Goal: Use online tool/utility: Utilize a website feature to perform a specific function

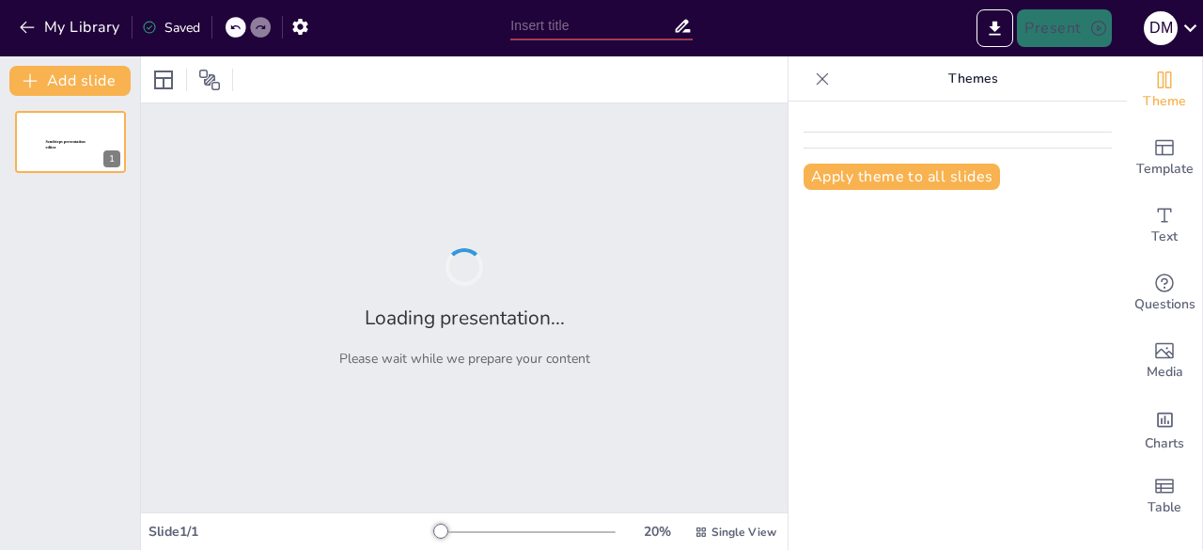
type input "[PERSON_NAME] y su Impacto en la Mejora Continua"
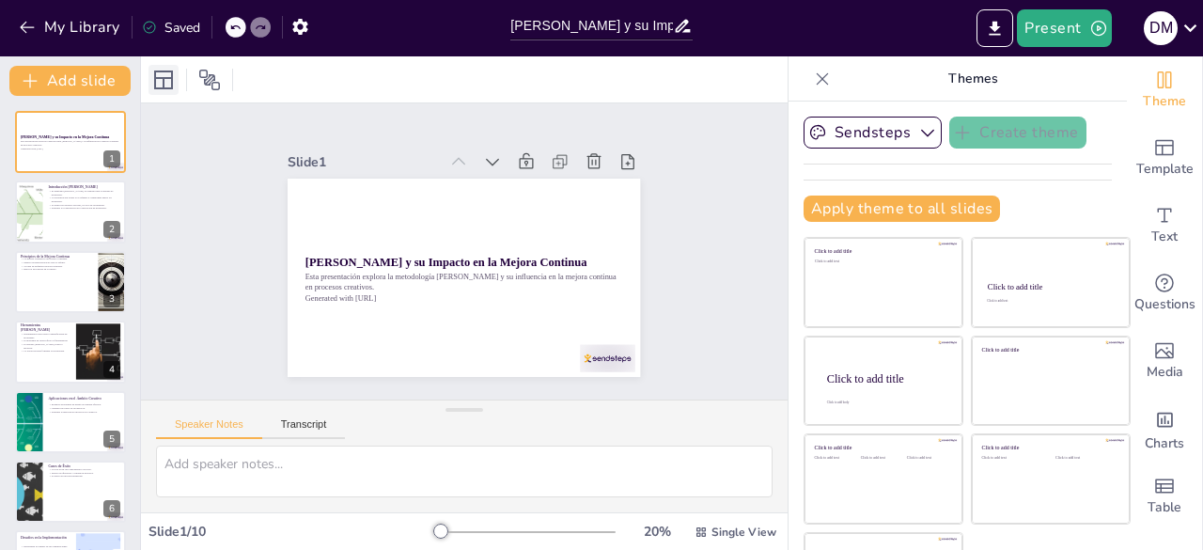
click at [152, 69] on icon at bounding box center [163, 80] width 23 height 23
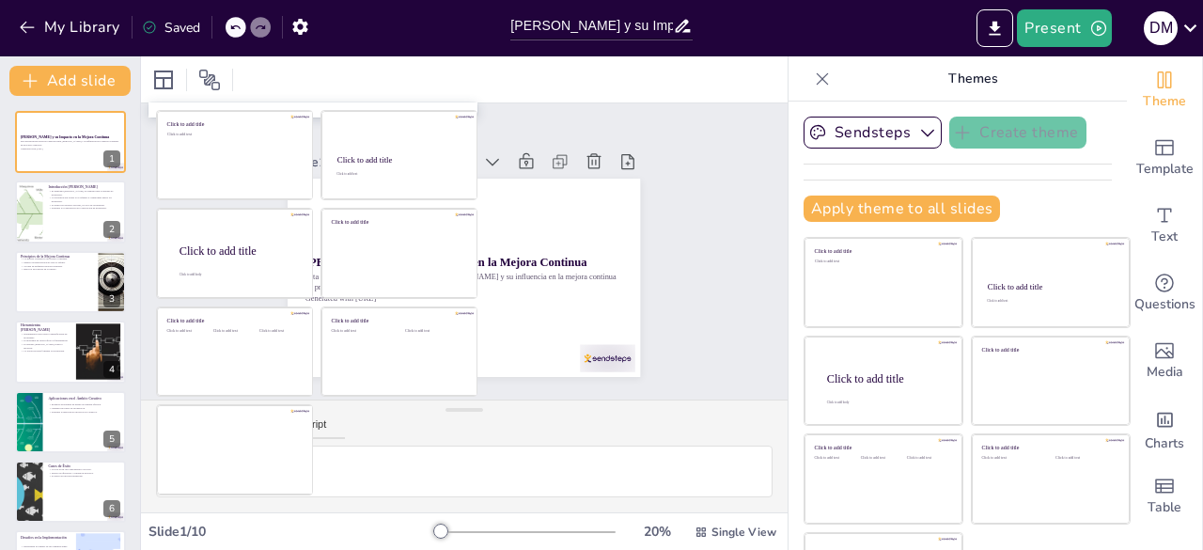
click at [301, 77] on div at bounding box center [464, 79] width 647 height 46
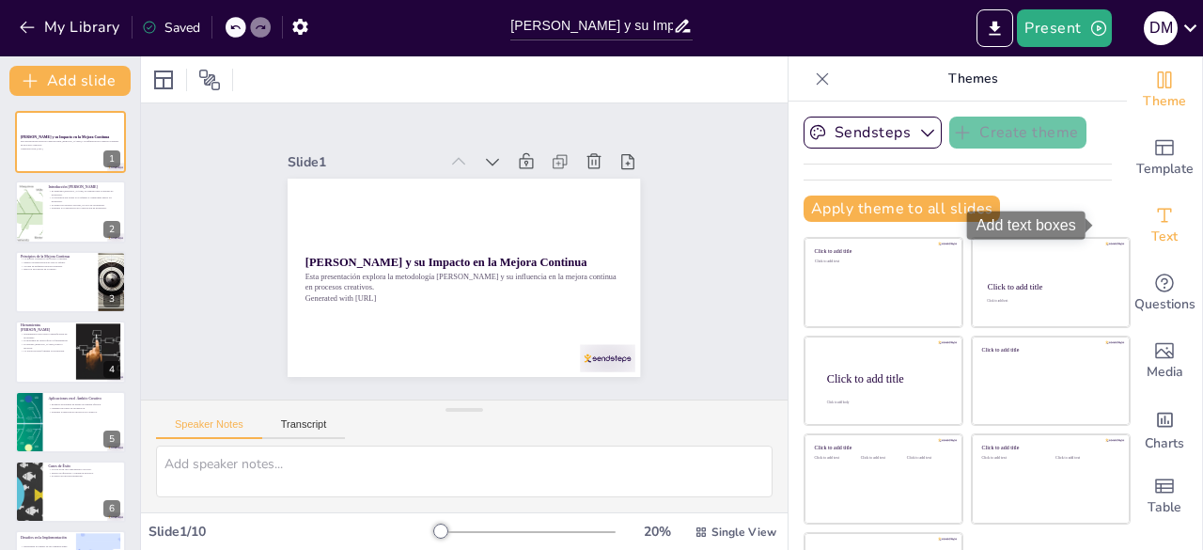
click at [1153, 214] on icon "Add text boxes" at bounding box center [1164, 215] width 23 height 23
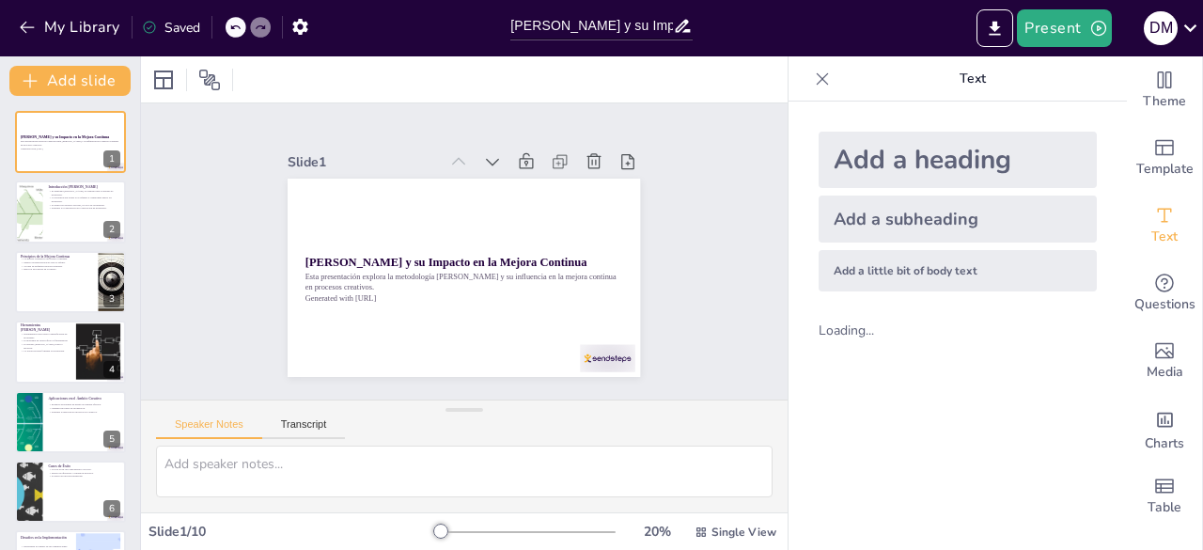
click at [897, 143] on div "Add a heading" at bounding box center [958, 160] width 278 height 56
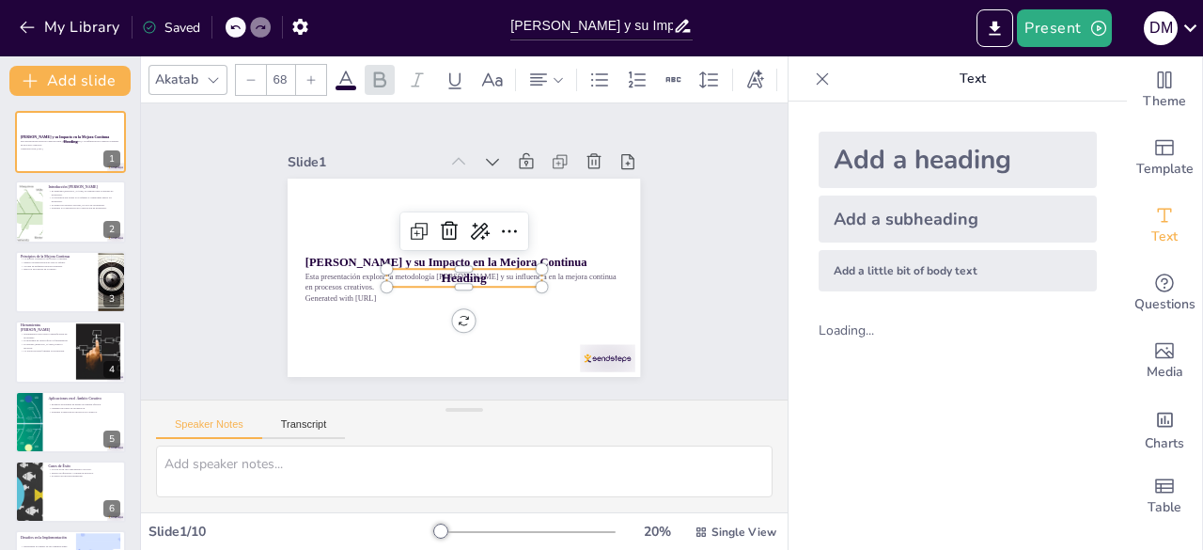
click at [865, 220] on div "Add a subheading" at bounding box center [958, 219] width 278 height 47
click at [861, 274] on div "Add a little bit of body text" at bounding box center [958, 270] width 278 height 41
type input "68"
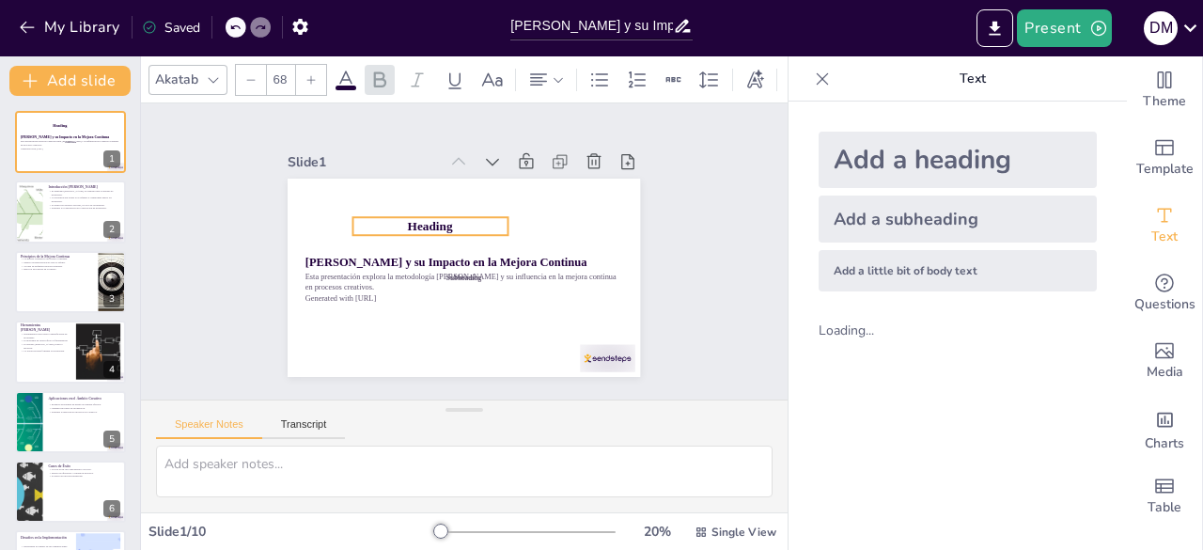
drag, startPoint x: 385, startPoint y: 272, endPoint x: 352, endPoint y: 220, distance: 61.8
click at [353, 220] on p "Heading" at bounding box center [430, 226] width 154 height 18
click at [52, 243] on div "Introducción [PERSON_NAME] El diagrama [PERSON_NAME] es esencial para el anális…" at bounding box center [70, 212] width 113 height 64
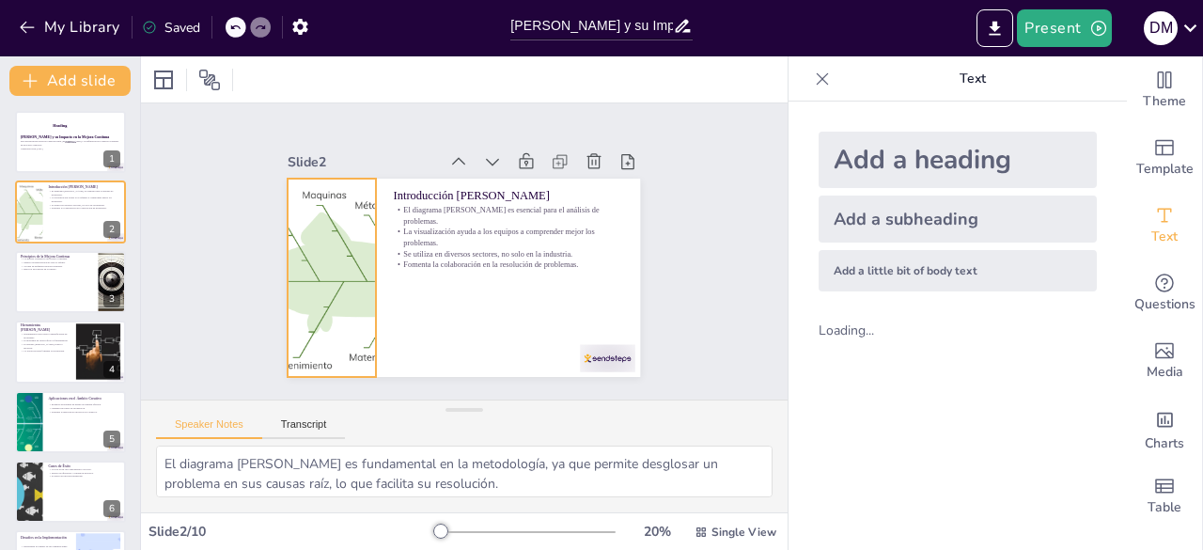
click at [337, 243] on div at bounding box center [332, 278] width 317 height 198
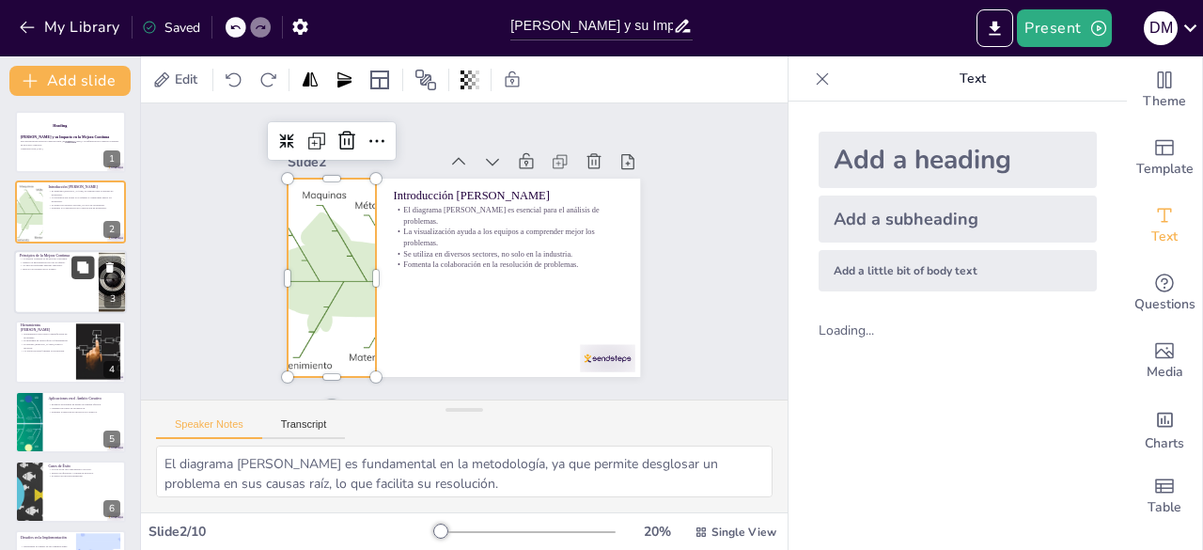
click at [77, 274] on button at bounding box center [82, 267] width 23 height 23
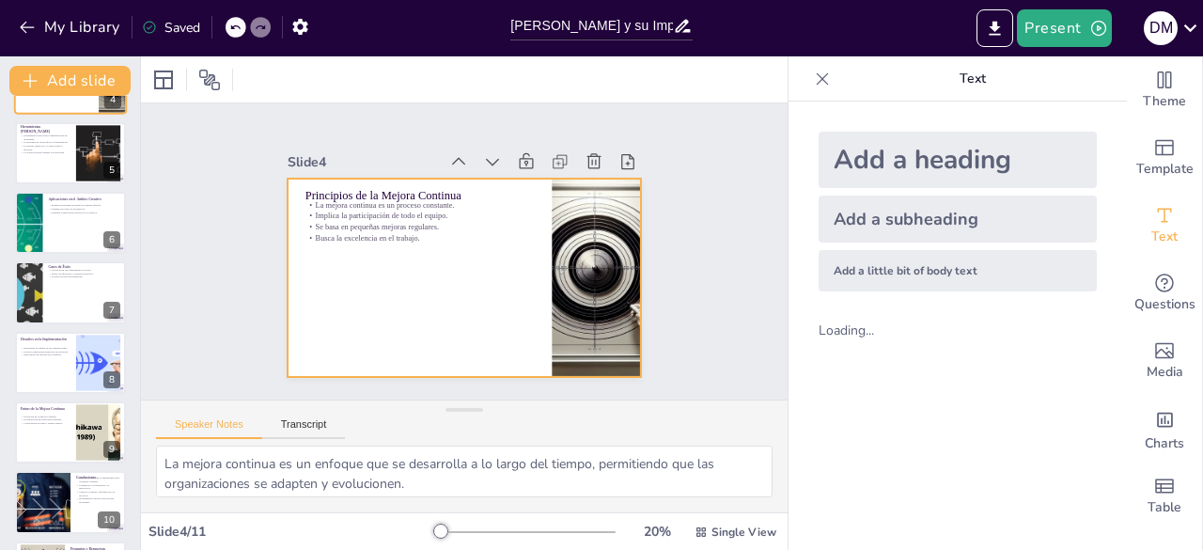
scroll to position [337, 0]
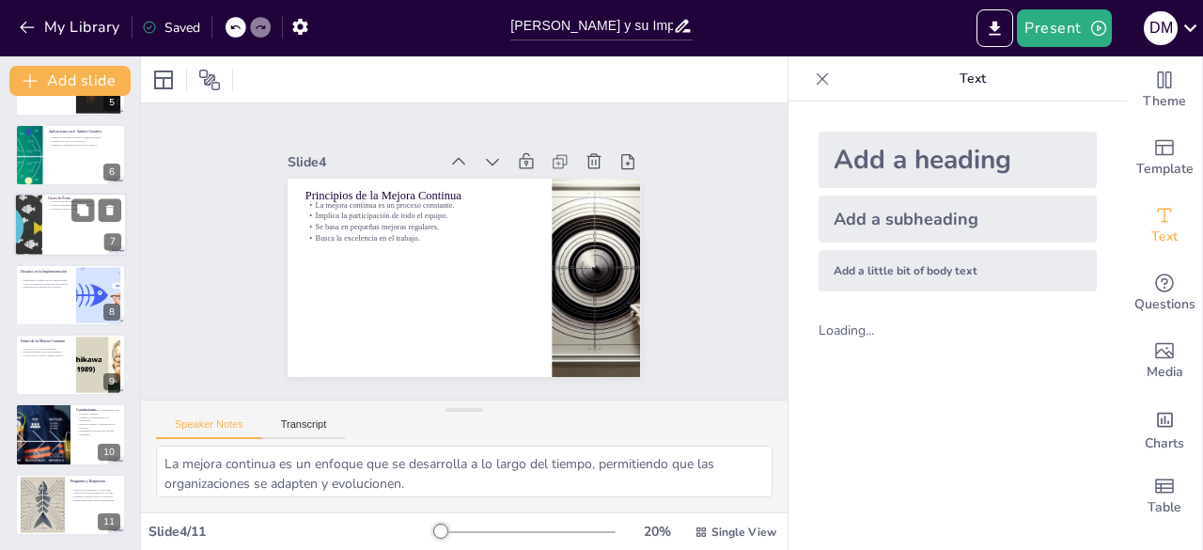
click at [58, 230] on div at bounding box center [70, 226] width 113 height 64
type textarea "El éxito de Toyota es un testimonio del poder de la metodología [PERSON_NAME] e…"
